Goal: Information Seeking & Learning: Check status

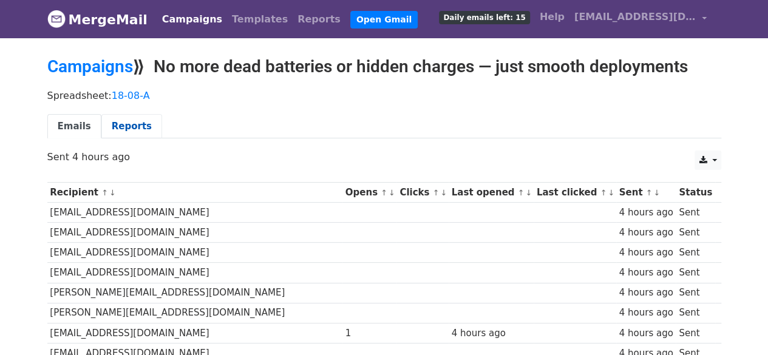
click at [126, 124] on link "Reports" at bounding box center [131, 126] width 61 height 25
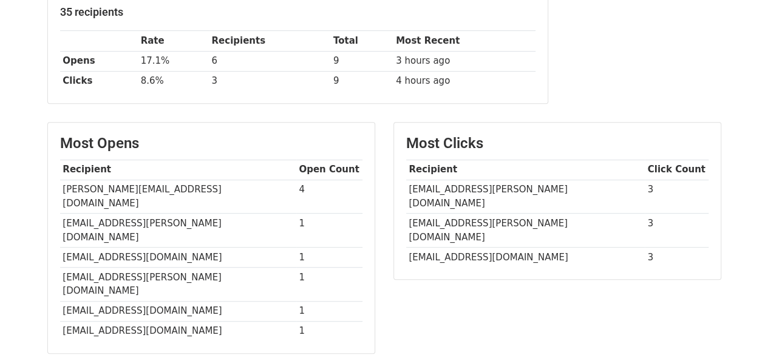
scroll to position [303, 0]
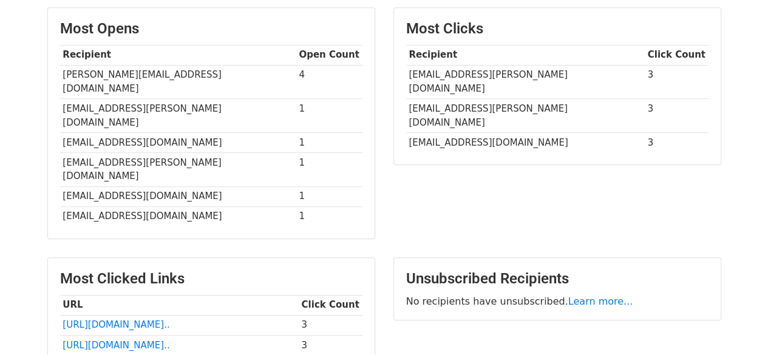
click at [481, 66] on td "[EMAIL_ADDRESS][PERSON_NAME][DOMAIN_NAME]" at bounding box center [525, 82] width 239 height 34
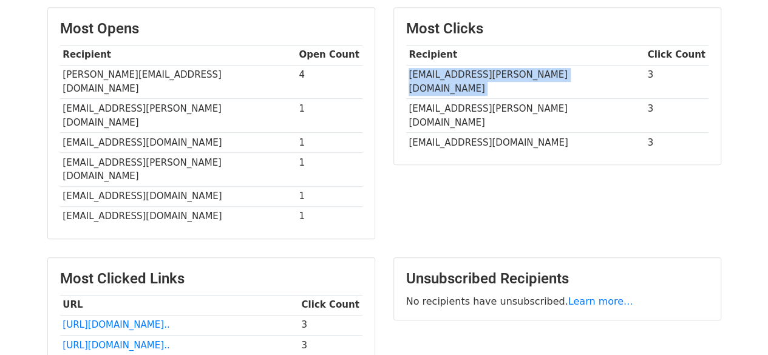
click at [481, 66] on td "[EMAIL_ADDRESS][PERSON_NAME][DOMAIN_NAME]" at bounding box center [525, 82] width 239 height 34
copy tr "[EMAIL_ADDRESS][PERSON_NAME][DOMAIN_NAME]"
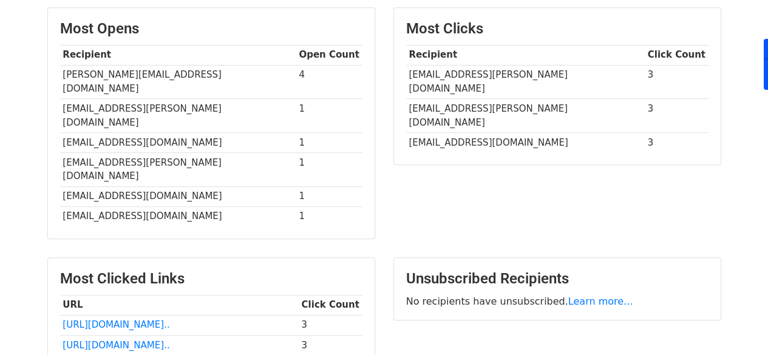
click at [482, 99] on td "[EMAIL_ADDRESS][PERSON_NAME][DOMAIN_NAME]" at bounding box center [525, 116] width 239 height 34
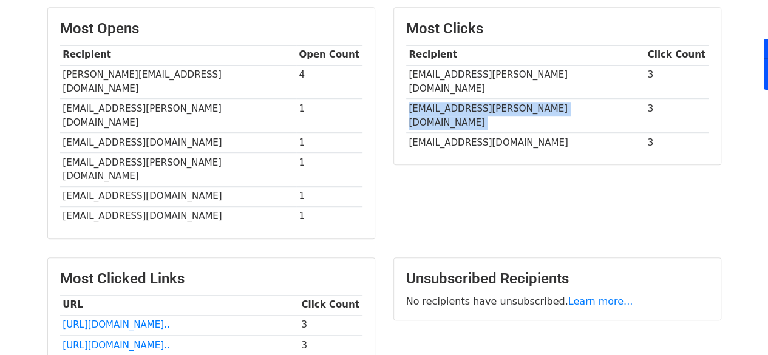
click at [482, 99] on td "[EMAIL_ADDRESS][PERSON_NAME][DOMAIN_NAME]" at bounding box center [525, 116] width 239 height 34
copy tr "[EMAIL_ADDRESS][PERSON_NAME][DOMAIN_NAME]"
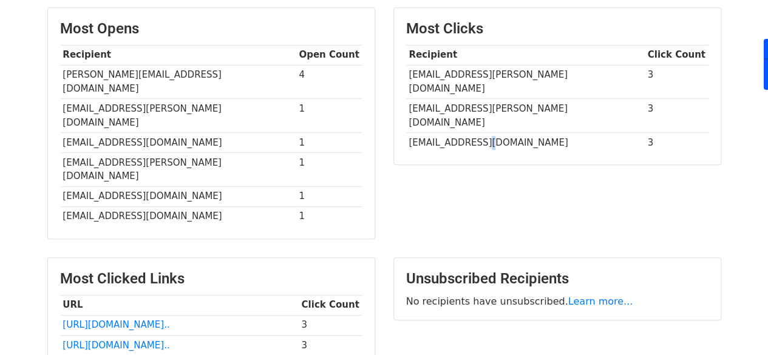
click at [469, 132] on td "[EMAIL_ADDRESS][DOMAIN_NAME]" at bounding box center [525, 142] width 239 height 20
copy tr "[EMAIL_ADDRESS][DOMAIN_NAME]"
click at [472, 72] on td "[EMAIL_ADDRESS][PERSON_NAME][DOMAIN_NAME]" at bounding box center [525, 82] width 239 height 34
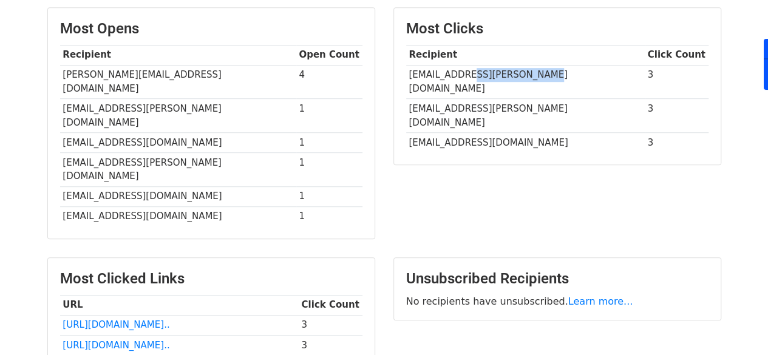
click at [472, 72] on td "[EMAIL_ADDRESS][PERSON_NAME][DOMAIN_NAME]" at bounding box center [525, 82] width 239 height 34
copy tr "[EMAIL_ADDRESS][PERSON_NAME][DOMAIN_NAME]"
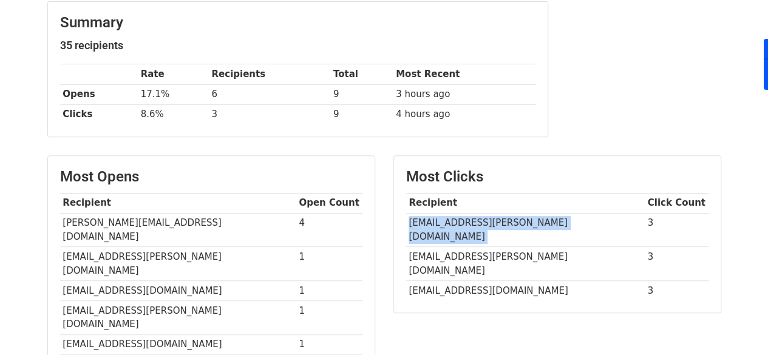
scroll to position [157, 0]
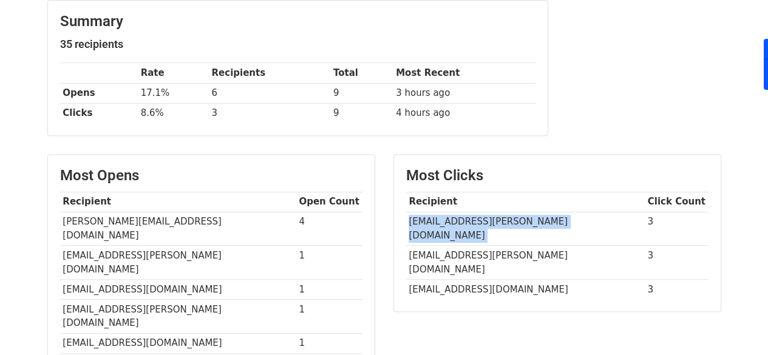
click at [430, 222] on td "[EMAIL_ADDRESS][PERSON_NAME][DOMAIN_NAME]" at bounding box center [525, 229] width 239 height 34
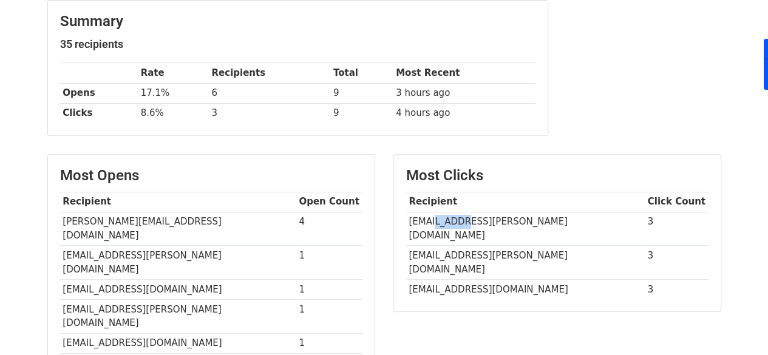
click at [430, 222] on td "[EMAIL_ADDRESS][PERSON_NAME][DOMAIN_NAME]" at bounding box center [525, 229] width 239 height 34
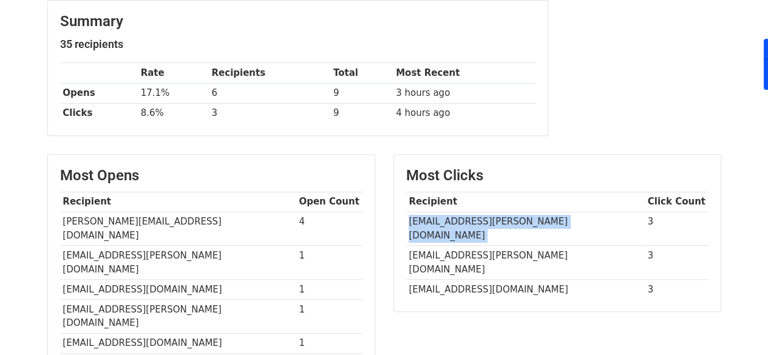
click at [430, 222] on td "[EMAIL_ADDRESS][PERSON_NAME][DOMAIN_NAME]" at bounding box center [525, 229] width 239 height 34
